Goal: Submit feedback/report problem: Submit feedback/report problem

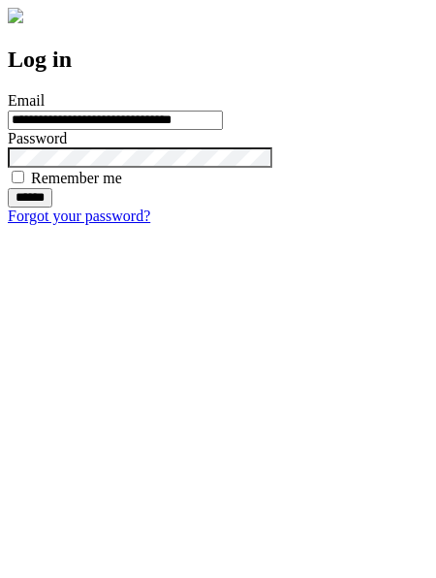
type input "**********"
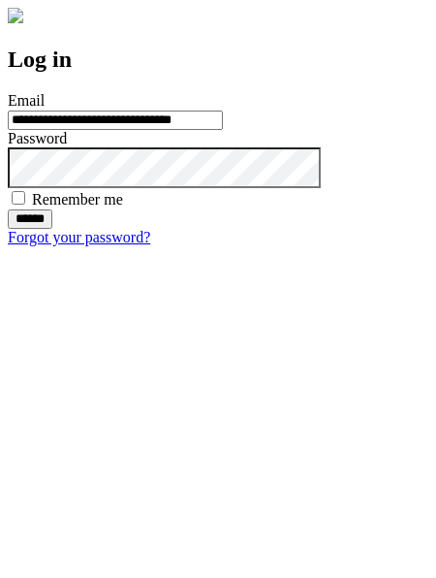
click at [52, 229] on input "******" at bounding box center [30, 218] width 45 height 19
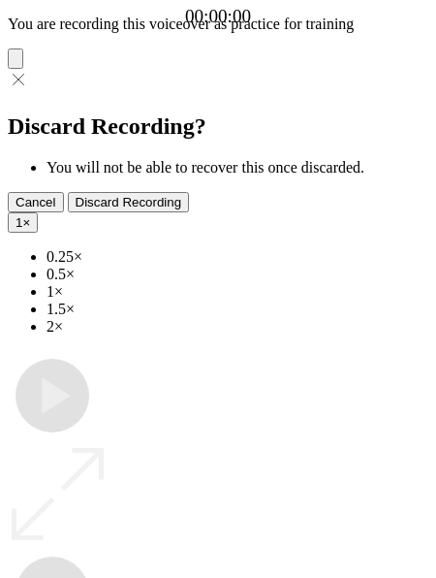
type input "**********"
